Goal: Task Accomplishment & Management: Use online tool/utility

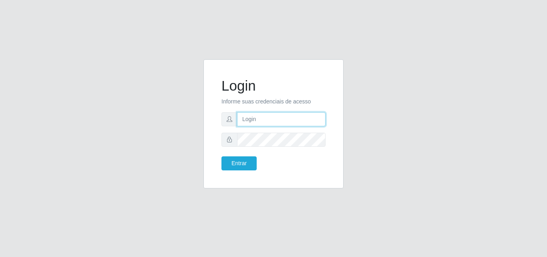
click at [284, 119] on input "text" at bounding box center [281, 119] width 89 height 14
type input "ana@saullus"
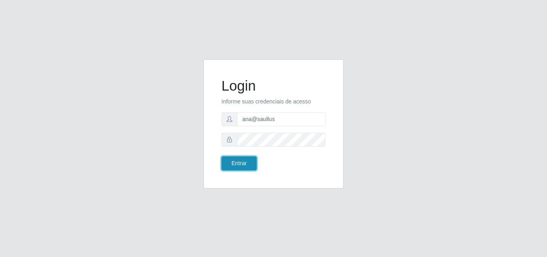
click at [228, 167] on button "Entrar" at bounding box center [238, 163] width 35 height 14
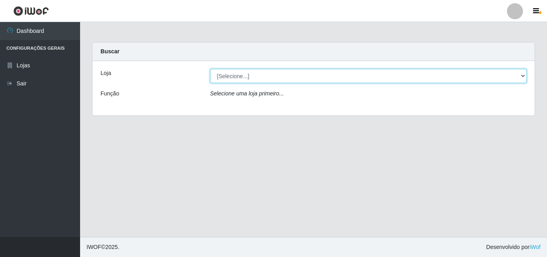
click at [525, 72] on select "[Selecione...] Saullus Supermercados" at bounding box center [368, 76] width 317 height 14
select select "423"
click at [210, 69] on select "[Selecione...] Saullus Supermercados" at bounding box center [368, 76] width 317 height 14
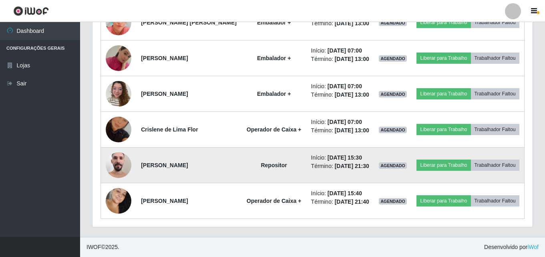
scroll to position [360, 0]
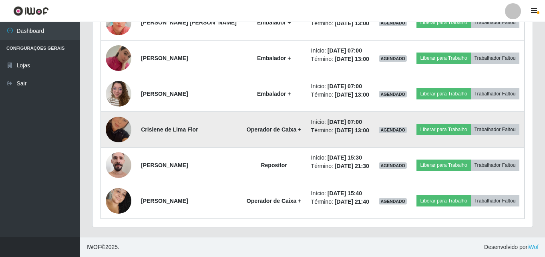
click at [116, 138] on img at bounding box center [119, 130] width 26 height 46
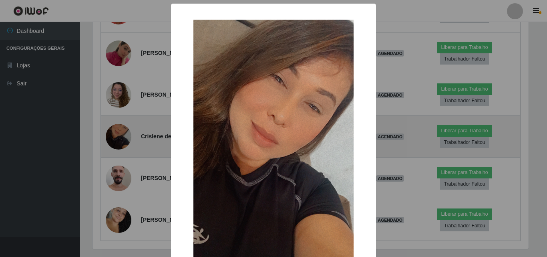
click at [116, 138] on div "× OK Cancel" at bounding box center [273, 128] width 547 height 257
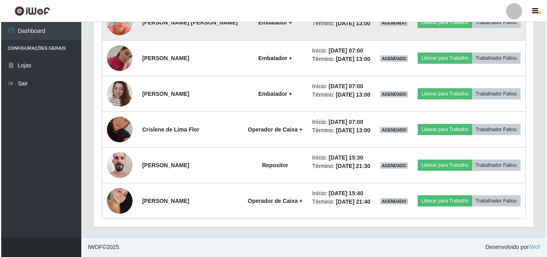
scroll to position [382, 0]
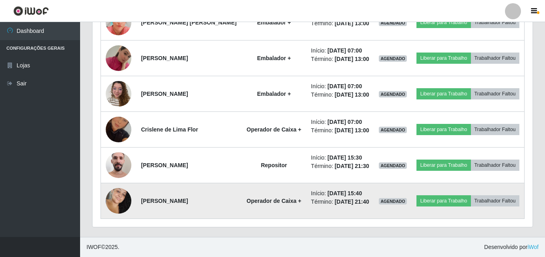
click at [125, 193] on img at bounding box center [119, 200] width 26 height 39
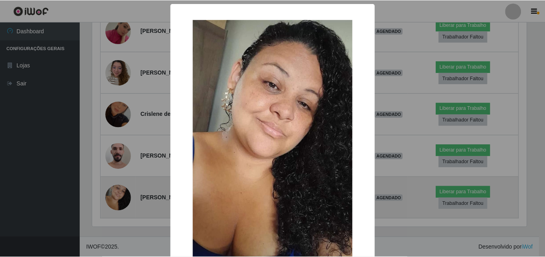
scroll to position [166, 436]
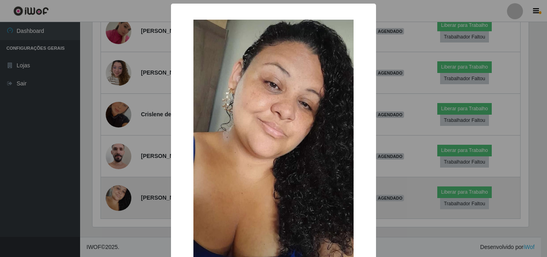
click at [125, 193] on div "× OK Cancel" at bounding box center [273, 128] width 547 height 257
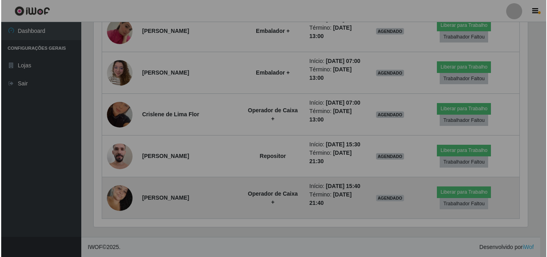
scroll to position [166, 440]
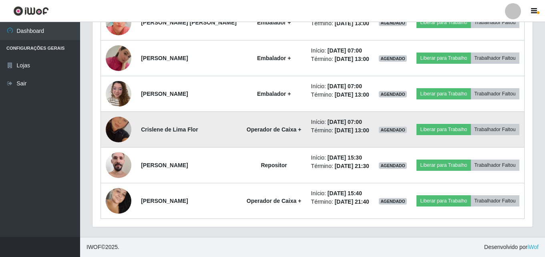
click at [122, 122] on img at bounding box center [119, 130] width 26 height 46
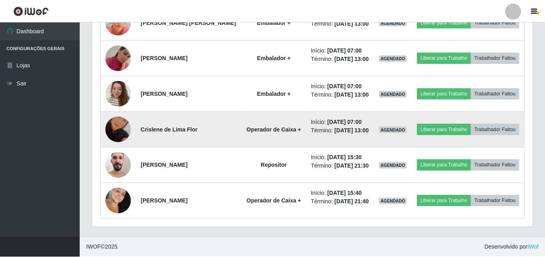
scroll to position [166, 436]
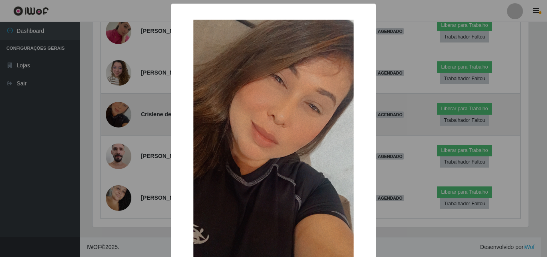
click at [122, 122] on div "× OK Cancel" at bounding box center [273, 128] width 547 height 257
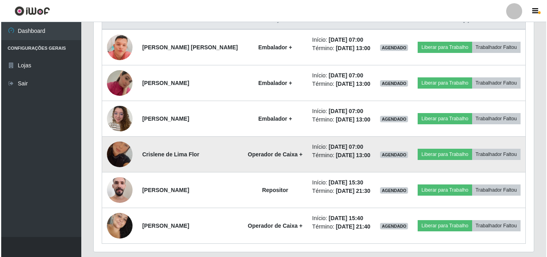
scroll to position [302, 0]
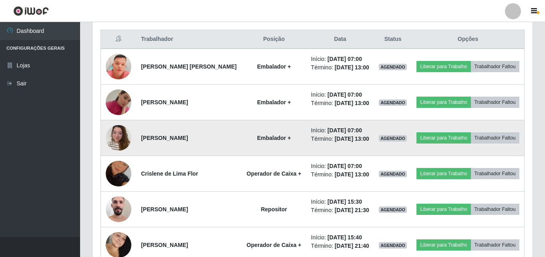
click at [116, 155] on img at bounding box center [119, 138] width 26 height 34
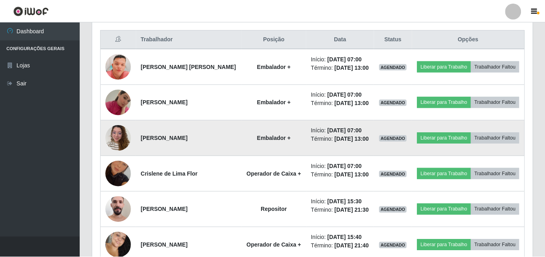
scroll to position [166, 436]
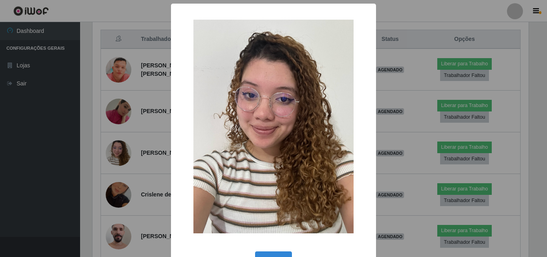
click at [117, 153] on div "× OK Cancel" at bounding box center [273, 128] width 547 height 257
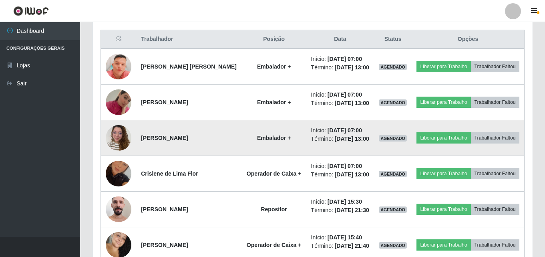
scroll to position [166, 440]
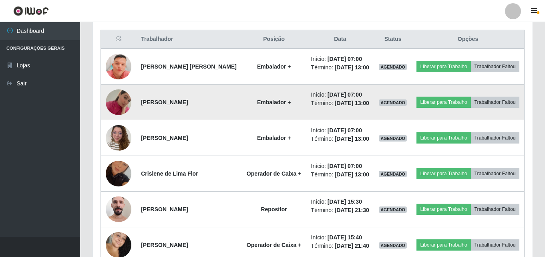
click at [127, 113] on img at bounding box center [119, 102] width 26 height 46
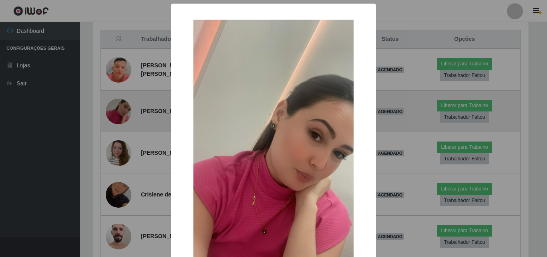
click at [127, 112] on div "× OK Cancel" at bounding box center [273, 128] width 547 height 257
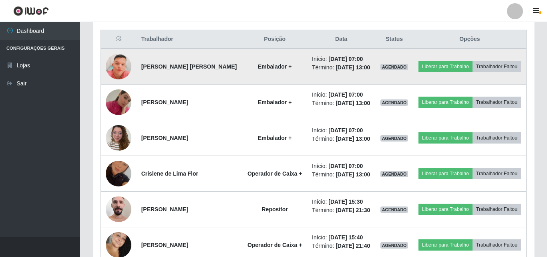
scroll to position [166, 440]
click at [118, 71] on img at bounding box center [119, 66] width 26 height 58
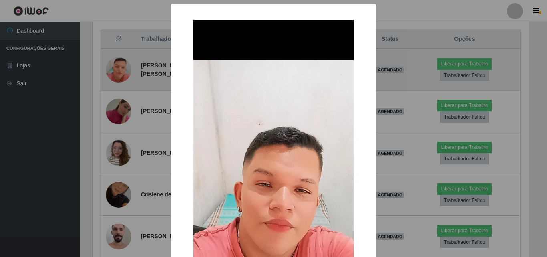
scroll to position [0, 0]
click at [118, 71] on div "× OK Cancel" at bounding box center [273, 128] width 547 height 257
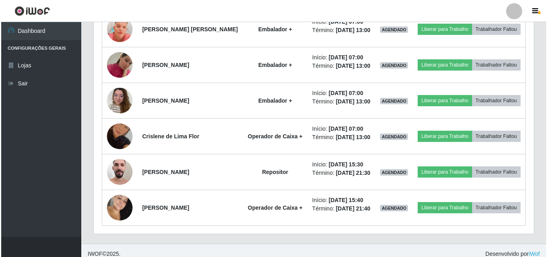
scroll to position [382, 0]
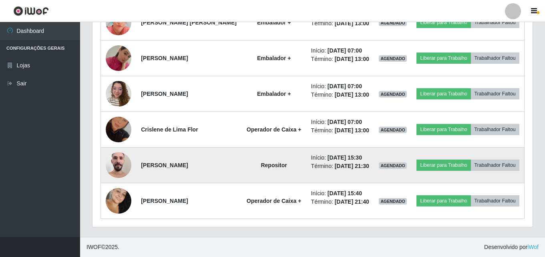
click at [121, 163] on img at bounding box center [119, 165] width 26 height 34
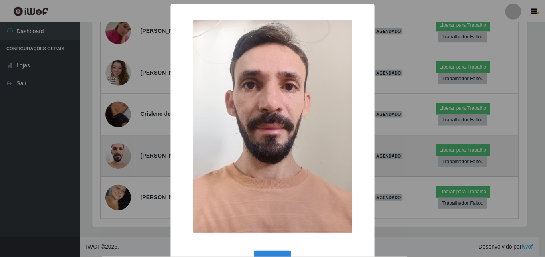
scroll to position [166, 436]
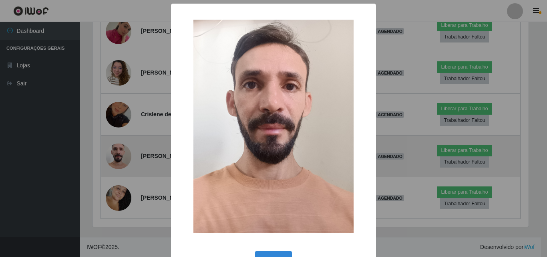
click at [121, 163] on div "× OK Cancel" at bounding box center [273, 128] width 547 height 257
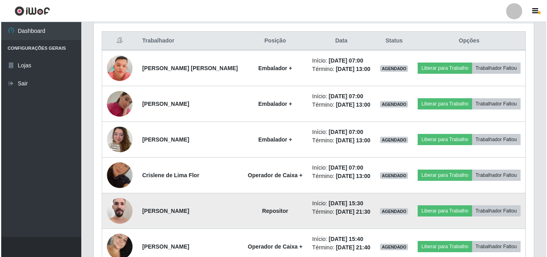
scroll to position [262, 0]
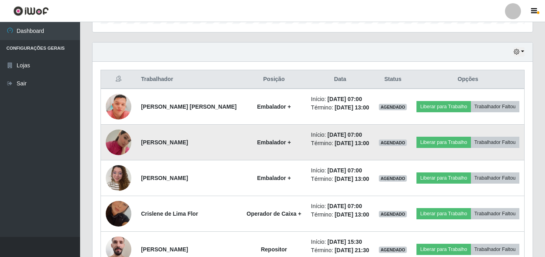
click at [115, 142] on img at bounding box center [119, 142] width 26 height 46
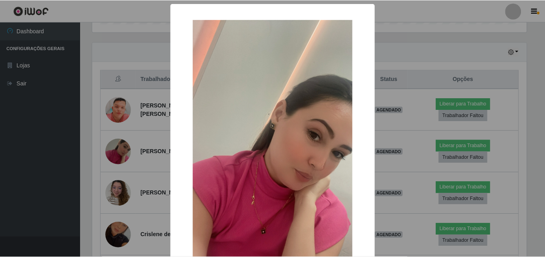
scroll to position [166, 436]
click at [117, 144] on div "× OK Cancel" at bounding box center [273, 128] width 547 height 257
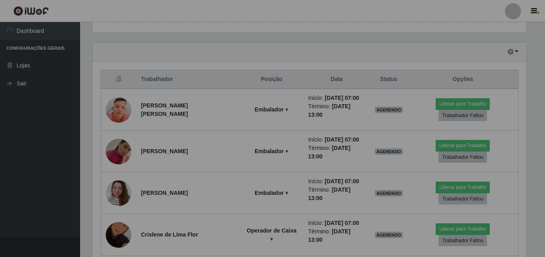
scroll to position [166, 440]
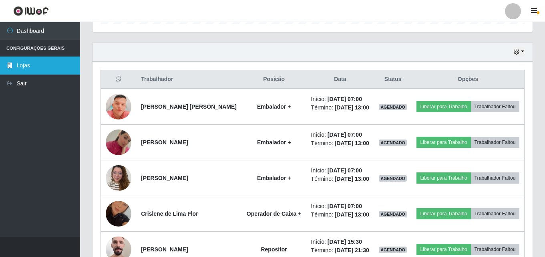
click at [26, 68] on link "Lojas" at bounding box center [40, 65] width 80 height 18
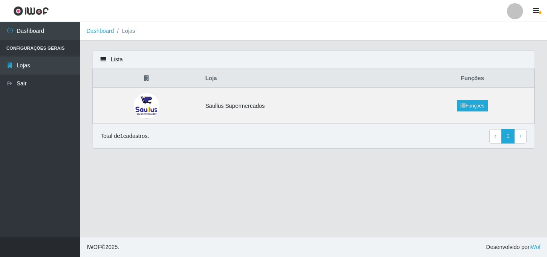
click at [39, 46] on li "Configurações Gerais" at bounding box center [40, 48] width 80 height 16
click at [54, 49] on li "Configurações Gerais" at bounding box center [40, 48] width 80 height 16
click at [20, 46] on li "Configurações Gerais" at bounding box center [40, 48] width 80 height 16
click at [476, 109] on link "Funções" at bounding box center [472, 105] width 31 height 11
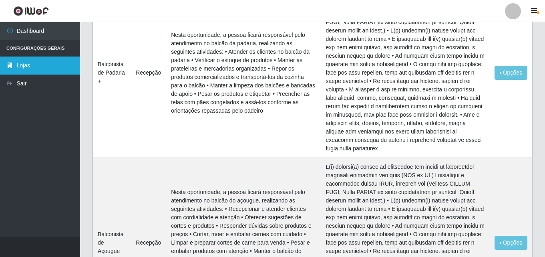
scroll to position [1522, 0]
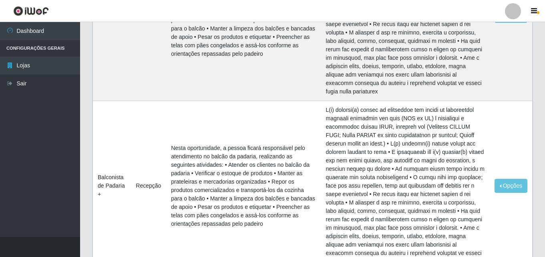
click at [39, 48] on li "Configurações Gerais" at bounding box center [40, 48] width 80 height 16
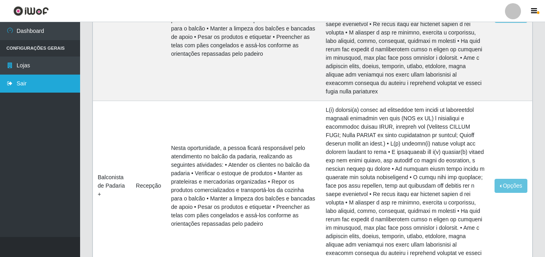
click at [35, 83] on link "Sair" at bounding box center [40, 83] width 80 height 18
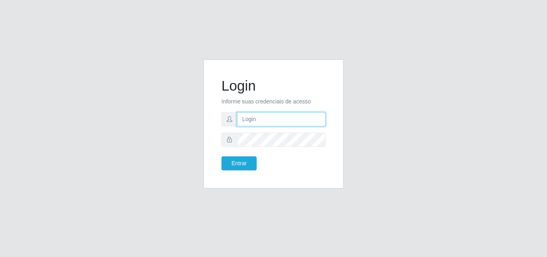
click at [262, 120] on input "text" at bounding box center [281, 119] width 89 height 14
type input "ana@saullus"
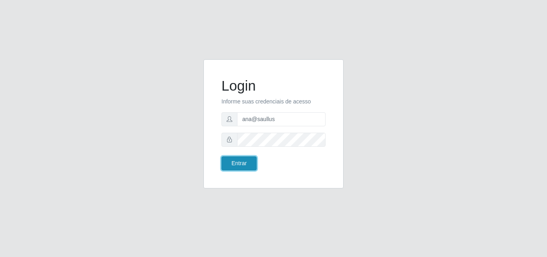
click at [246, 167] on button "Entrar" at bounding box center [238, 163] width 35 height 14
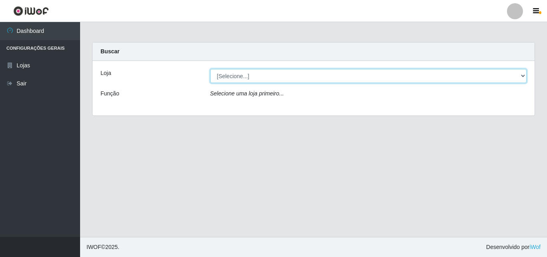
click at [523, 75] on select "[Selecione...] Saullus Supermercados" at bounding box center [368, 76] width 317 height 14
select select "423"
click at [210, 69] on select "[Selecione...] Saullus Supermercados" at bounding box center [368, 76] width 317 height 14
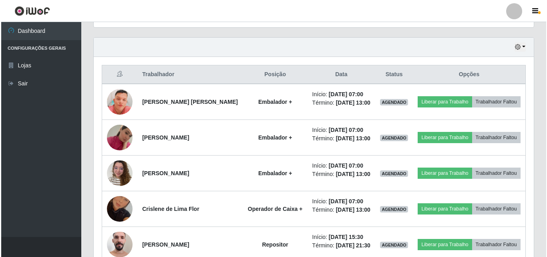
scroll to position [280, 0]
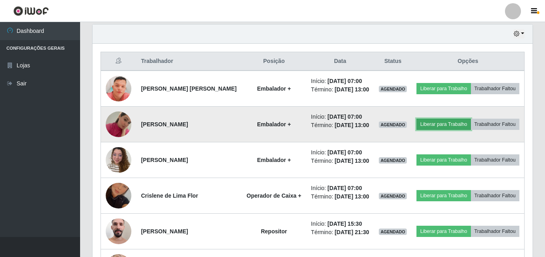
click at [463, 127] on button "Liberar para Trabalho" at bounding box center [444, 124] width 54 height 11
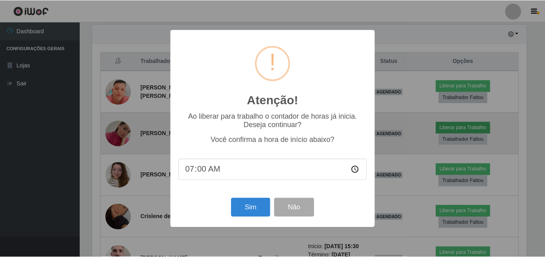
scroll to position [166, 436]
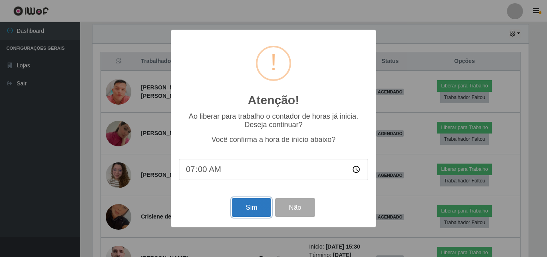
click at [251, 207] on button "Sim" at bounding box center [251, 207] width 39 height 19
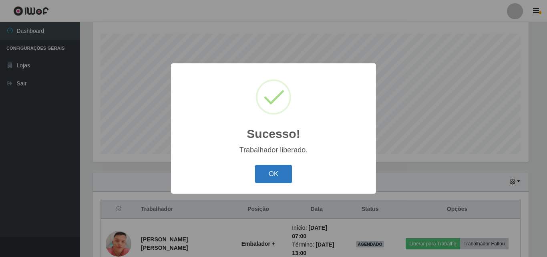
click at [274, 178] on button "OK" at bounding box center [273, 174] width 37 height 19
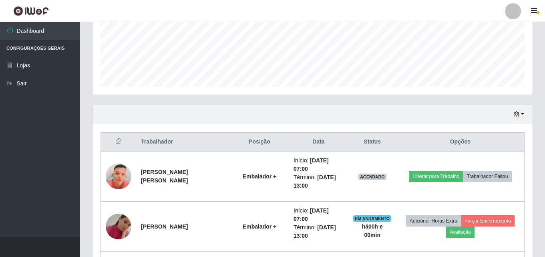
scroll to position [253, 0]
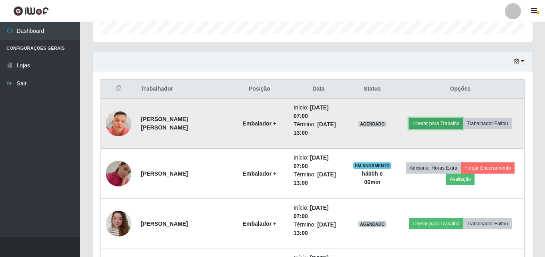
click at [426, 127] on button "Liberar para Trabalho" at bounding box center [436, 123] width 54 height 11
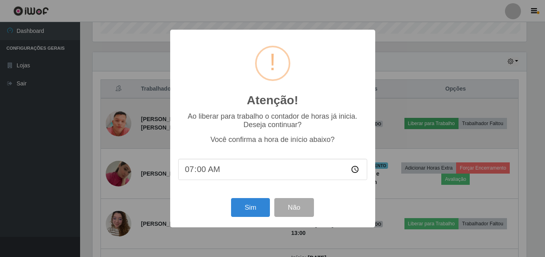
scroll to position [166, 436]
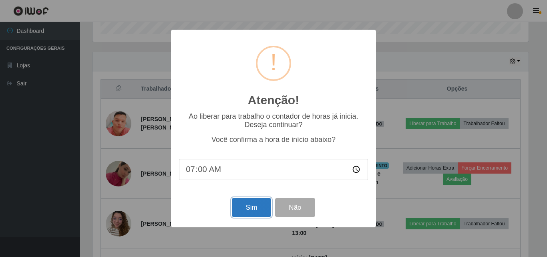
click at [252, 209] on button "Sim" at bounding box center [251, 207] width 39 height 19
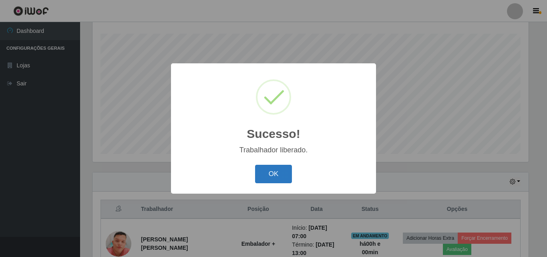
click at [270, 175] on button "OK" at bounding box center [273, 174] width 37 height 19
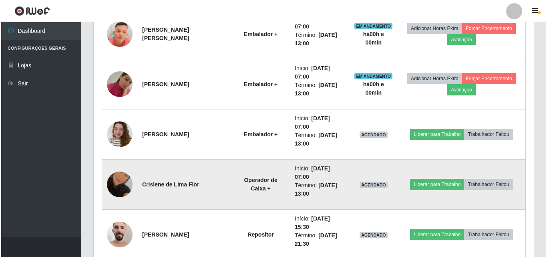
scroll to position [373, 0]
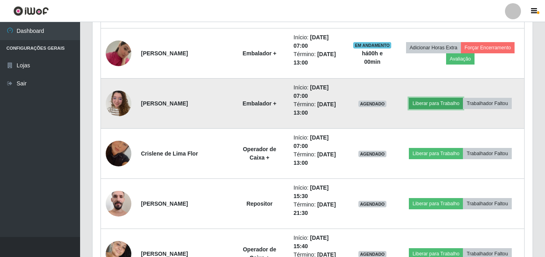
click at [455, 105] on button "Liberar para Trabalho" at bounding box center [436, 103] width 54 height 11
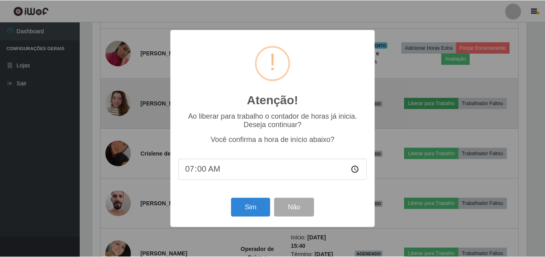
scroll to position [166, 436]
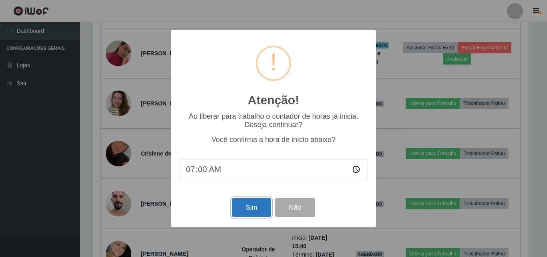
click at [252, 213] on button "Sim" at bounding box center [251, 207] width 39 height 19
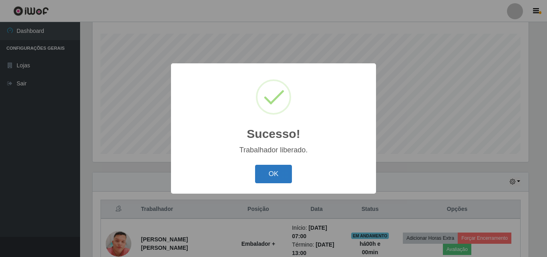
click at [264, 175] on button "OK" at bounding box center [273, 174] width 37 height 19
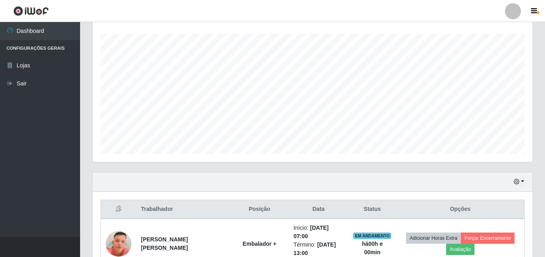
scroll to position [166, 440]
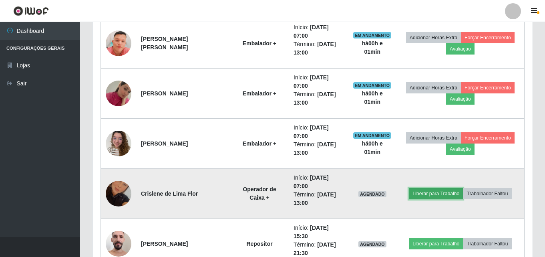
click at [442, 193] on button "Liberar para Trabalho" at bounding box center [436, 193] width 54 height 11
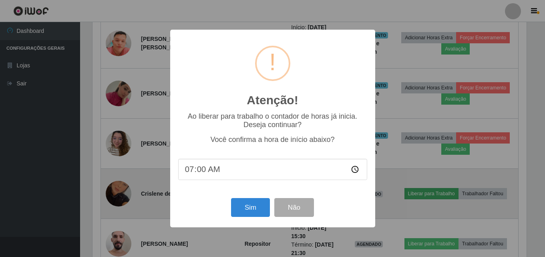
scroll to position [166, 436]
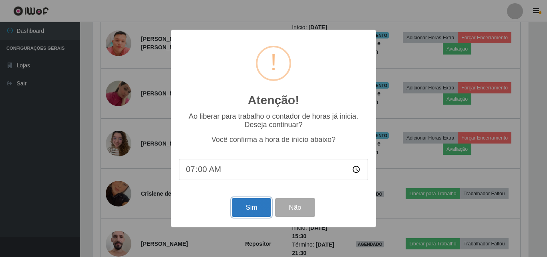
click at [256, 216] on button "Sim" at bounding box center [251, 207] width 39 height 19
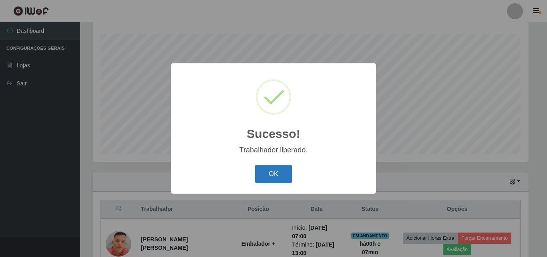
click at [268, 173] on button "OK" at bounding box center [273, 174] width 37 height 19
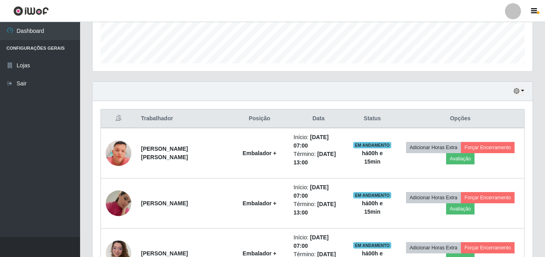
scroll to position [213, 0]
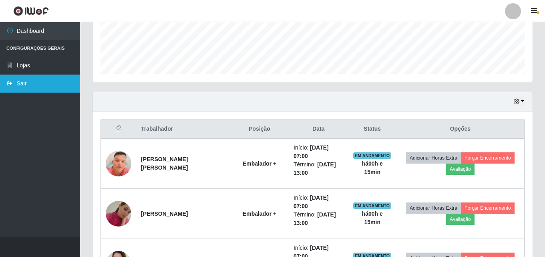
click at [13, 82] on icon at bounding box center [9, 84] width 7 height 6
